Goal: Find specific fact: Find specific fact

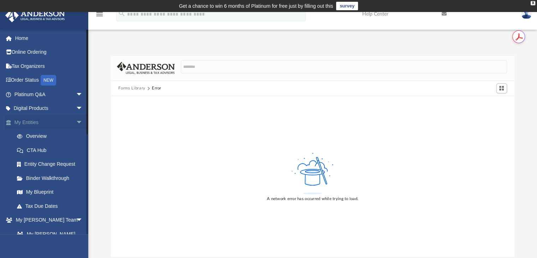
click at [35, 124] on link "My Entities arrow_drop_down" at bounding box center [49, 122] width 89 height 14
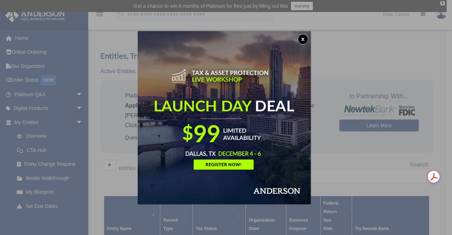
click at [304, 40] on button "x" at bounding box center [302, 39] width 11 height 11
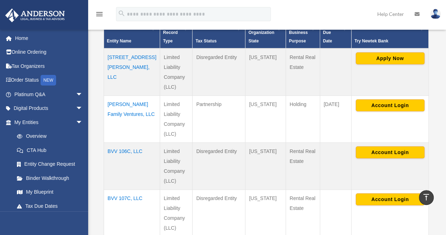
scroll to position [176, 0]
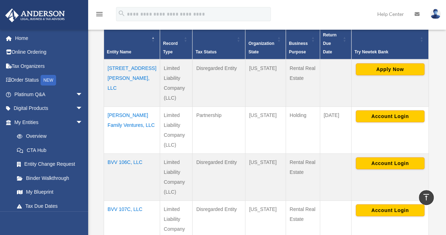
click at [110, 65] on td "[STREET_ADDRESS][PERSON_NAME], LLC" at bounding box center [132, 82] width 56 height 47
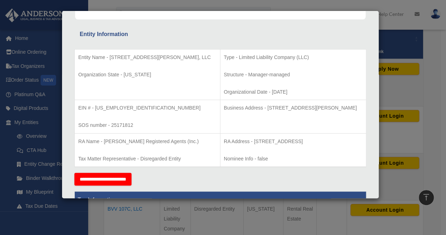
scroll to position [141, 0]
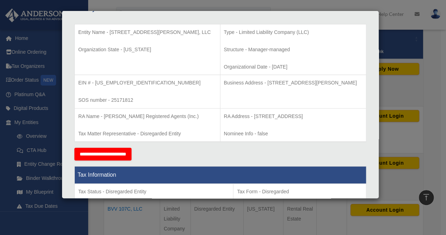
drag, startPoint x: 231, startPoint y: 82, endPoint x: 347, endPoint y: 81, distance: 116.1
click at [347, 81] on p "Business Address - [STREET_ADDRESS][PERSON_NAME]" at bounding box center [293, 82] width 139 height 9
copy p "[STREET_ADDRESS][PERSON_NAME]"
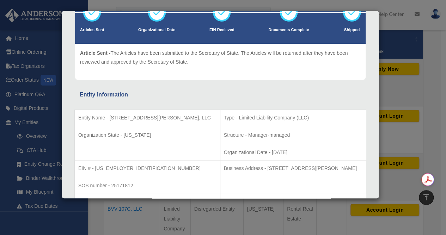
scroll to position [71, 0]
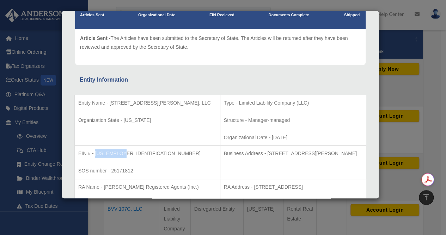
drag, startPoint x: 95, startPoint y: 152, endPoint x: 138, endPoint y: 152, distance: 42.3
click at [138, 152] on p "EIN # - [US_EMPLOYER_IDENTIFICATION_NUMBER]" at bounding box center [147, 153] width 138 height 9
copy p "[US_EMPLOYER_IDENTIFICATION_NUMBER]"
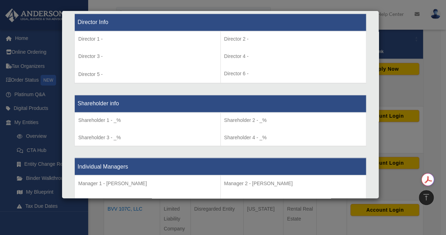
scroll to position [529, 0]
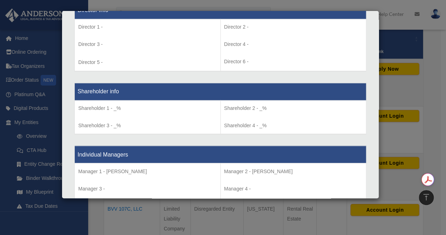
click at [430, 149] on div "Details × Articles Sent Organizational Date" at bounding box center [223, 117] width 446 height 235
